Goal: Communication & Community: Answer question/provide support

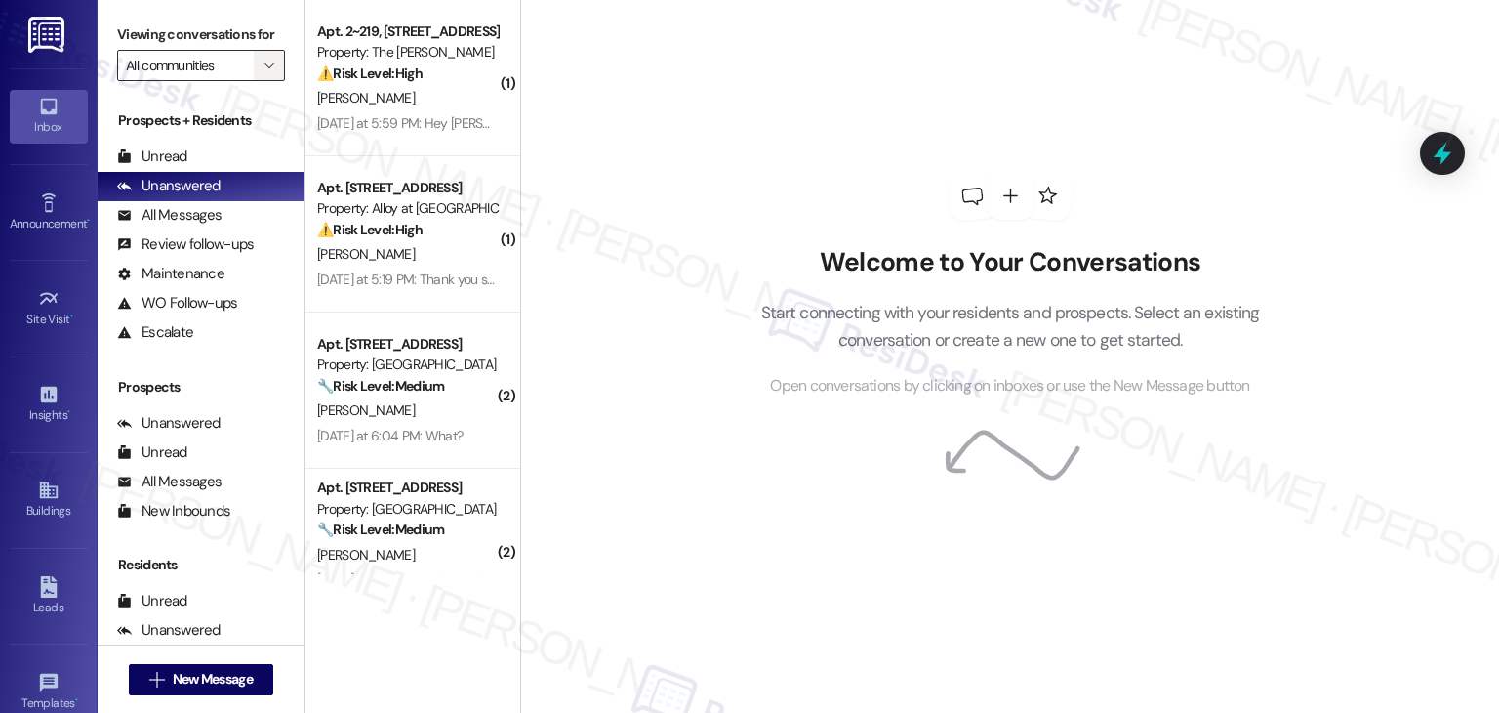
click at [264, 64] on icon "" at bounding box center [269, 66] width 11 height 16
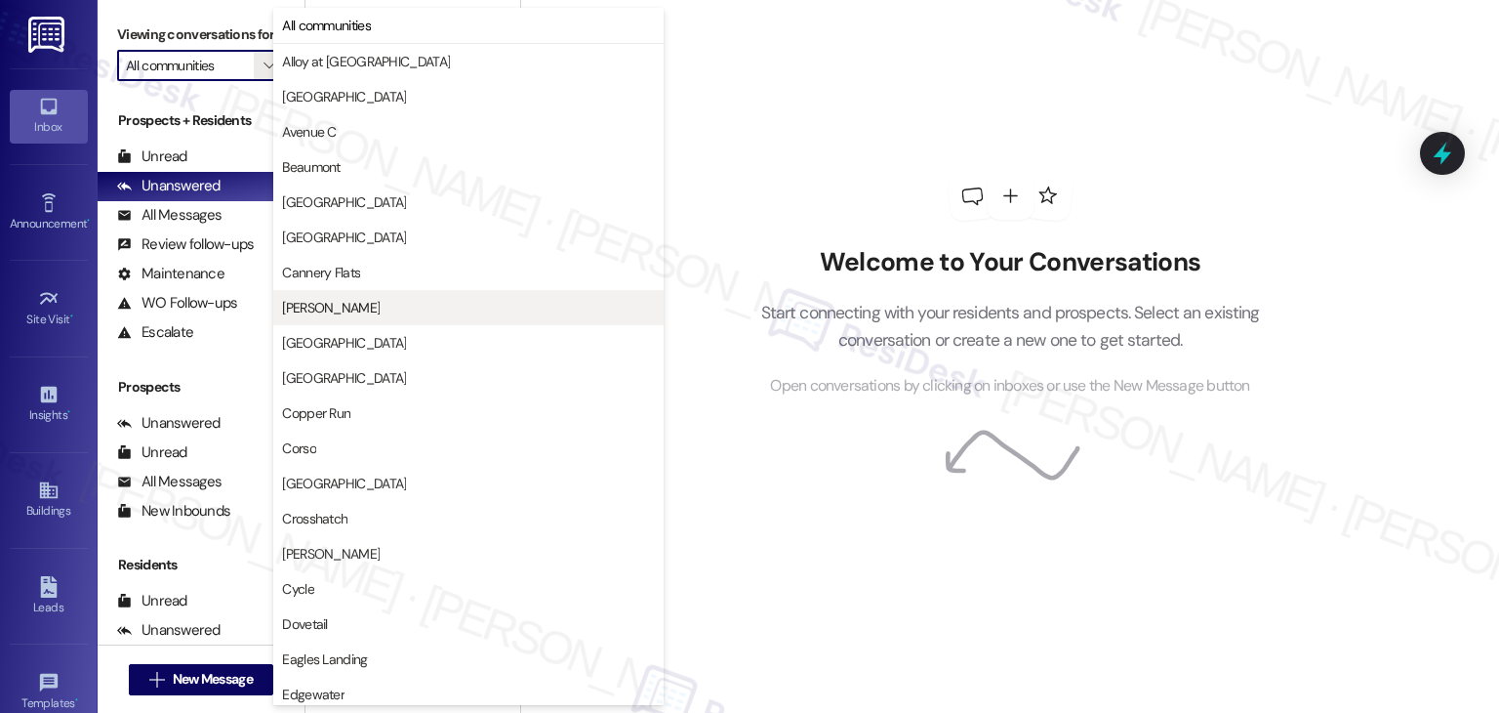
click at [311, 306] on span "[PERSON_NAME]" at bounding box center [331, 308] width 98 height 20
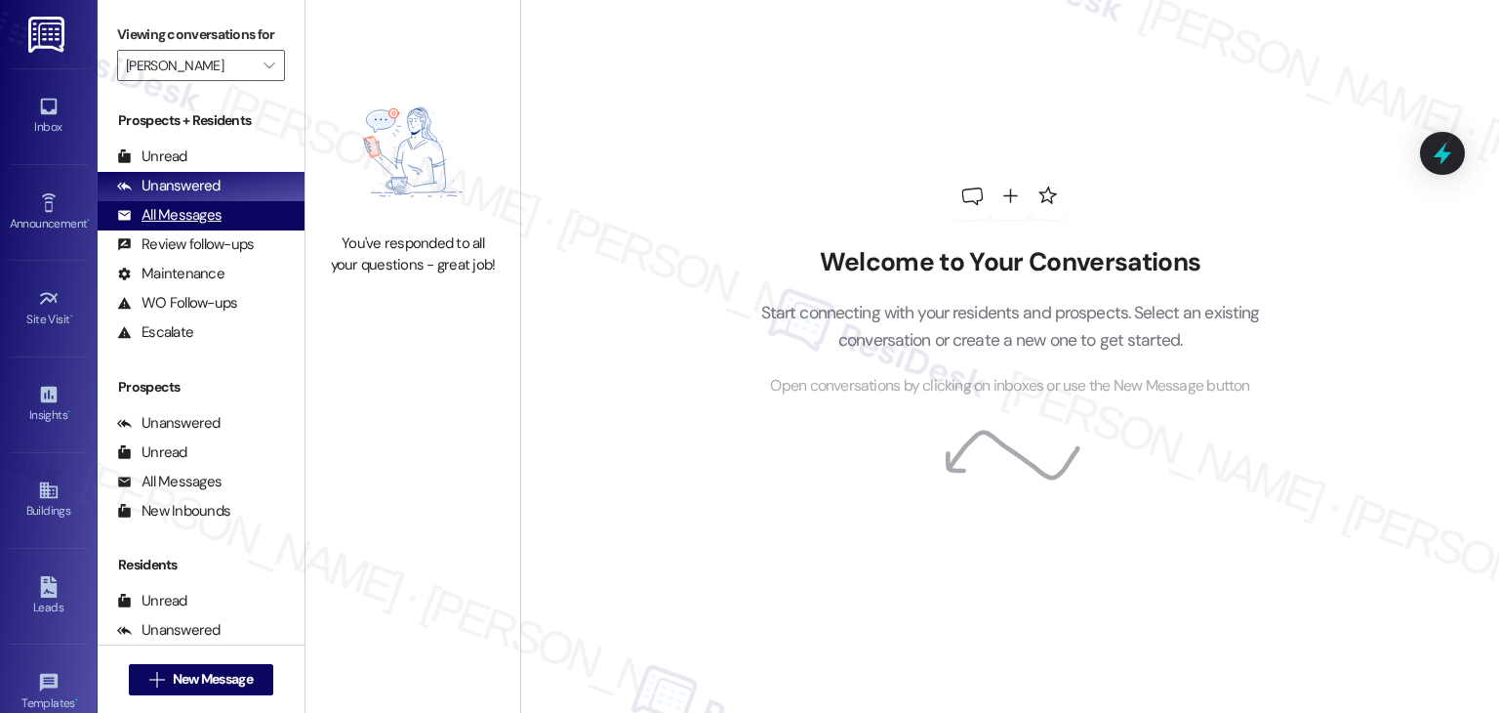
click at [191, 213] on div "All Messages" at bounding box center [169, 215] width 104 height 20
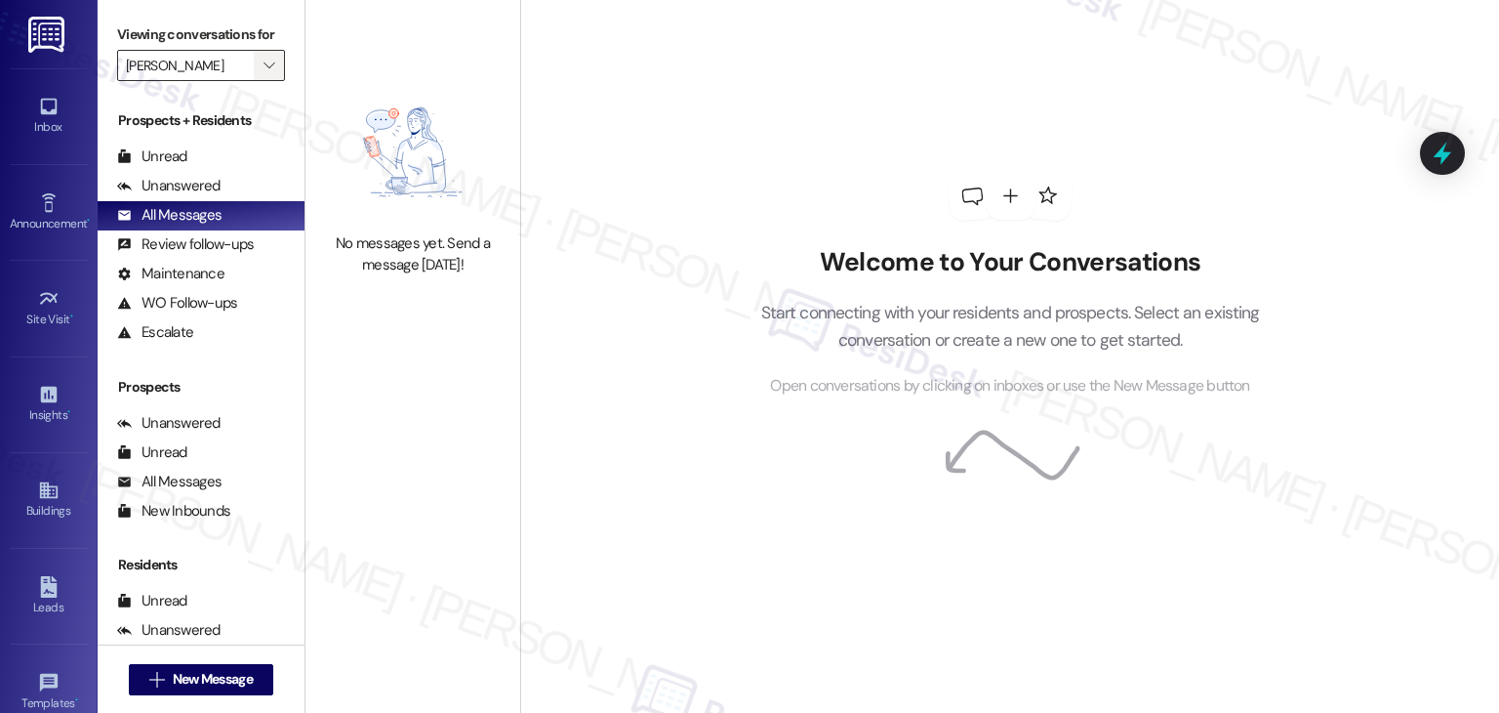
click at [264, 58] on icon "" at bounding box center [269, 66] width 11 height 16
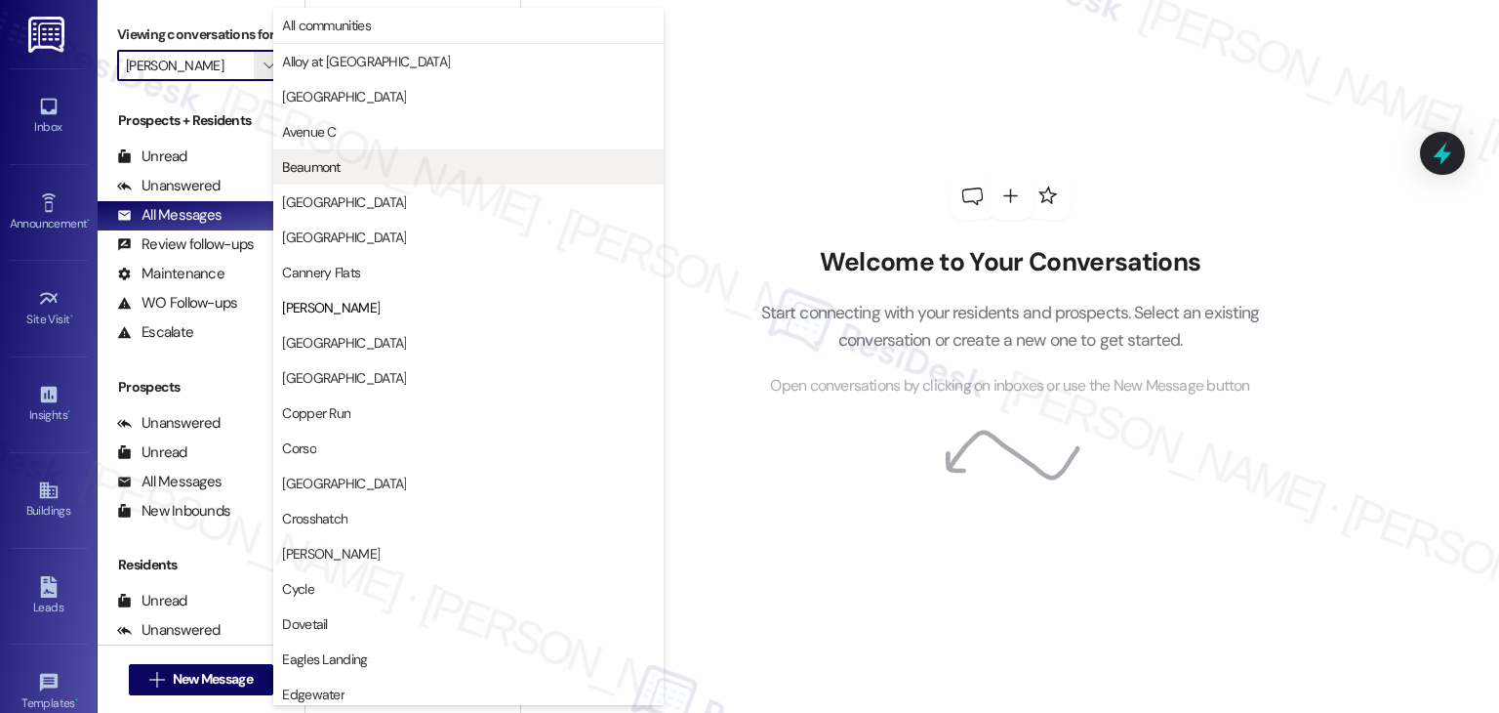
click at [300, 166] on span "Beaumont" at bounding box center [311, 167] width 58 height 20
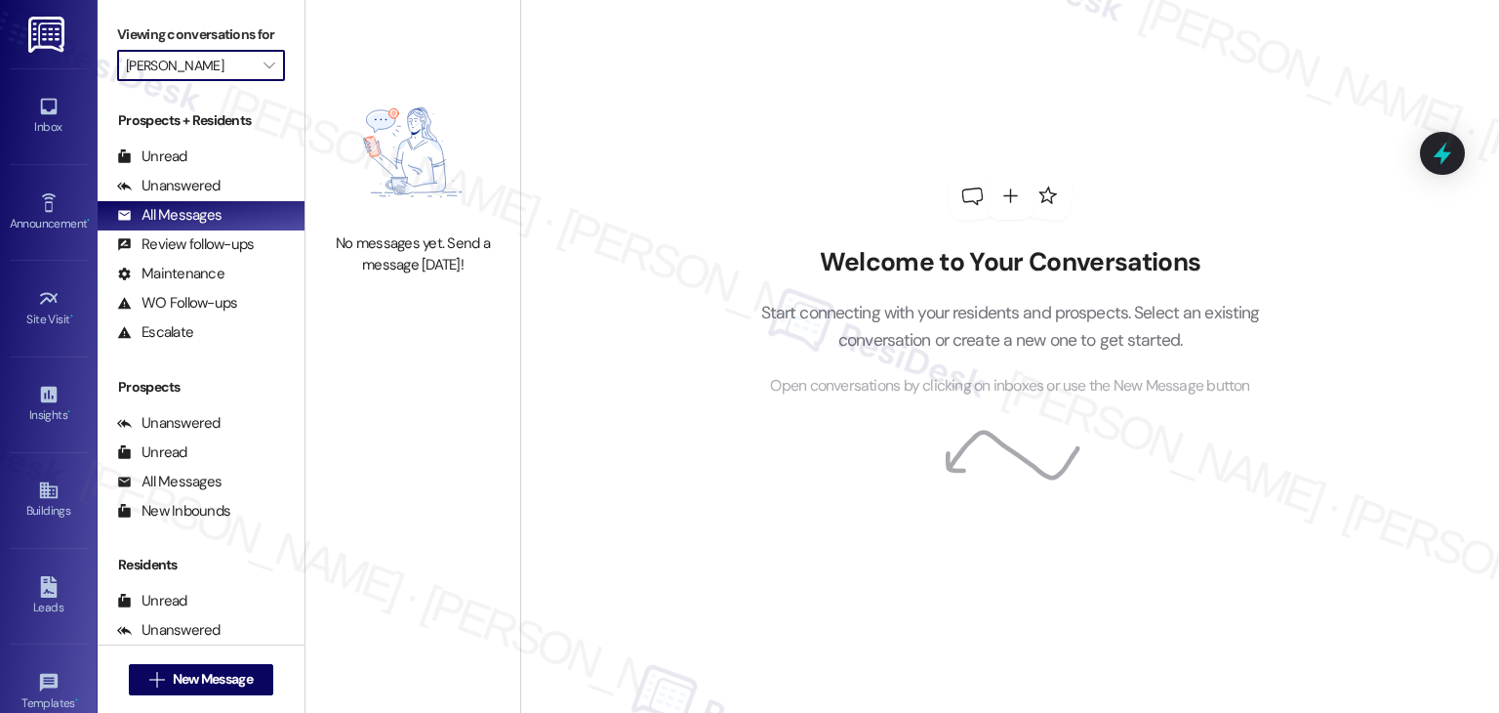
type input "Beaumont"
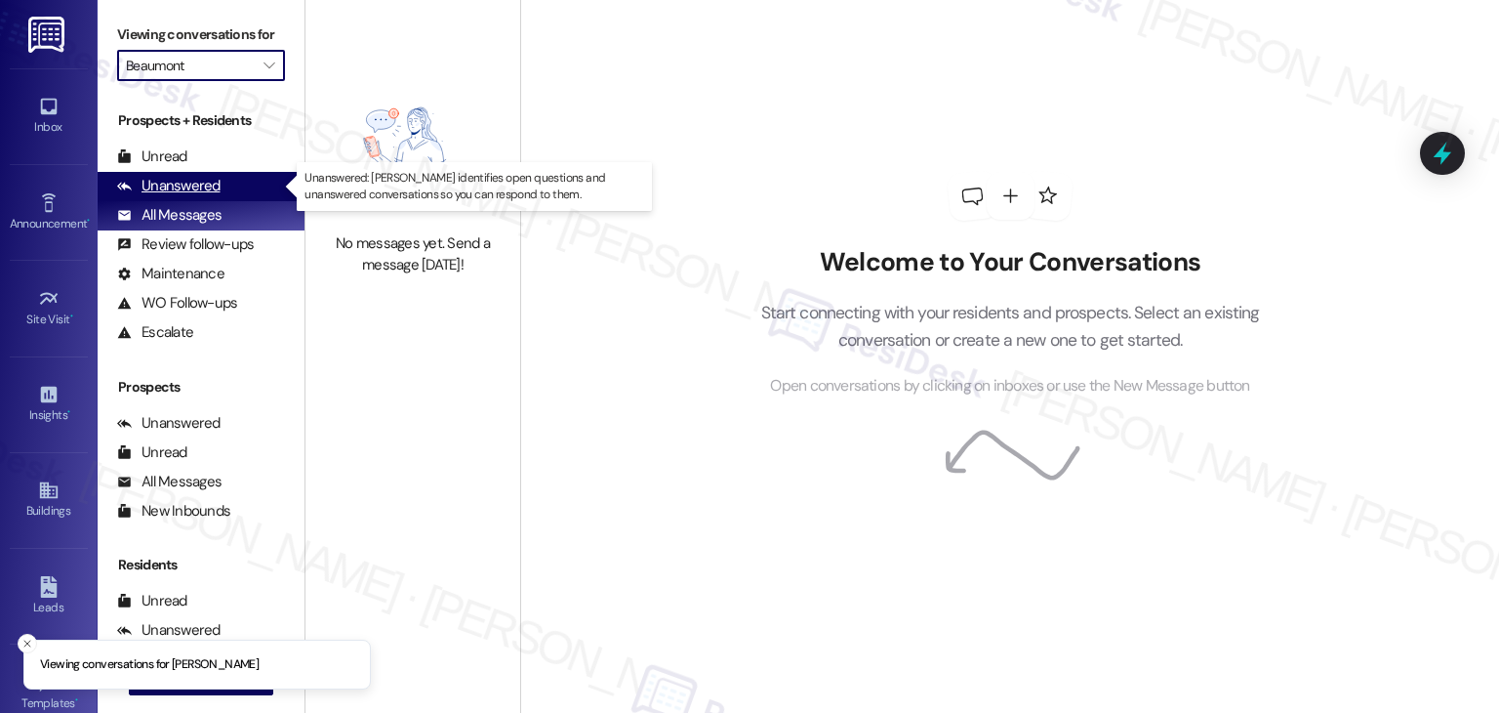
click at [210, 187] on div "Unanswered" at bounding box center [168, 186] width 103 height 20
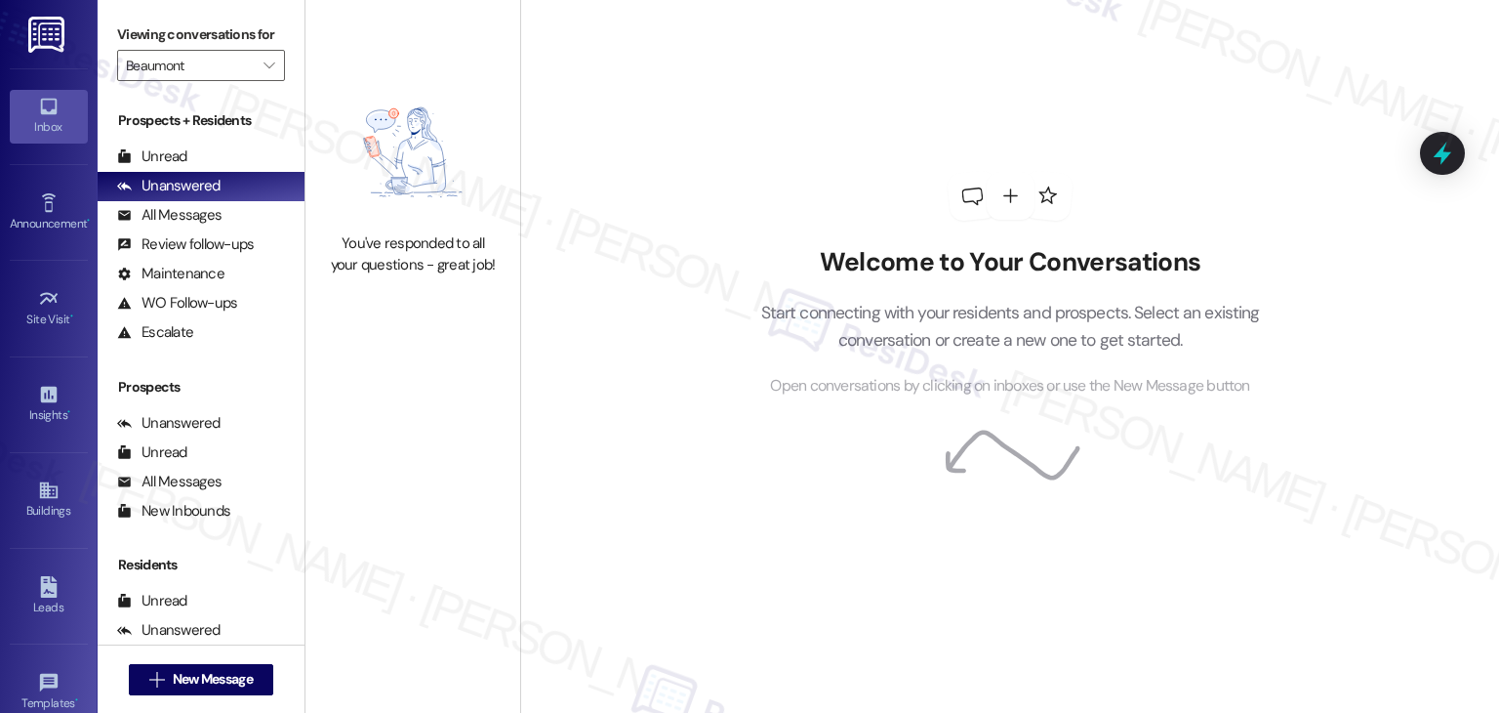
click at [43, 117] on div "Inbox" at bounding box center [49, 127] width 98 height 20
